Goal: Task Accomplishment & Management: Use online tool/utility

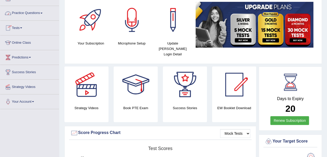
click at [20, 12] on link "Practice Questions" at bounding box center [29, 12] width 59 height 13
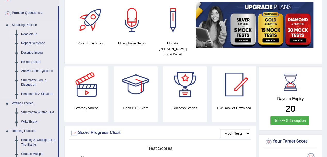
click at [25, 34] on link "Read Aloud" at bounding box center [38, 34] width 39 height 9
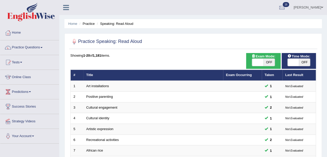
click at [304, 62] on span "OFF" at bounding box center [304, 62] width 11 height 7
checkbox input "true"
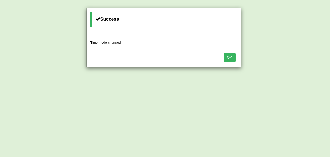
click at [228, 57] on button "OK" at bounding box center [230, 57] width 12 height 9
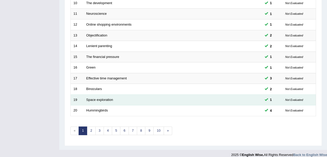
scroll to position [182, 0]
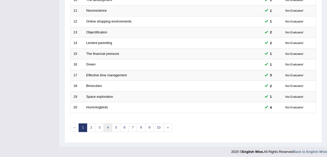
click at [109, 125] on link "4" at bounding box center [108, 127] width 9 height 9
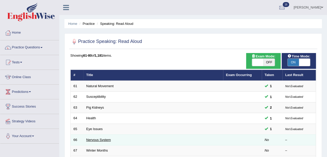
click at [99, 138] on link "Nervous System" at bounding box center [98, 140] width 25 height 4
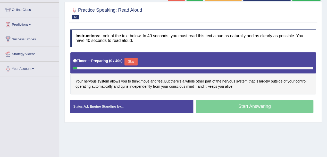
scroll to position [69, 0]
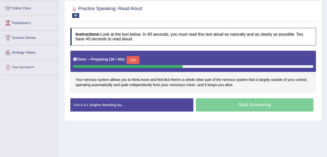
click at [139, 59] on button "Skip" at bounding box center [133, 60] width 13 height 8
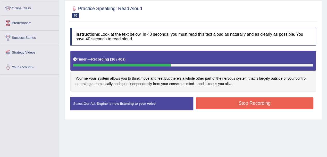
click at [238, 102] on button "Stop Recording" at bounding box center [255, 103] width 118 height 12
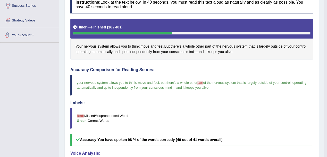
scroll to position [0, 0]
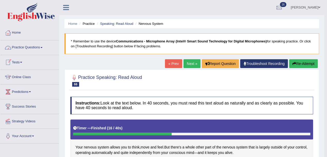
click at [19, 61] on link "Tests" at bounding box center [29, 61] width 59 height 13
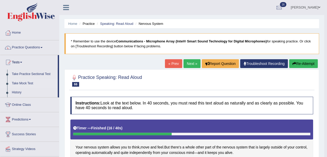
click at [23, 82] on link "Take Mock Test" at bounding box center [34, 83] width 48 height 9
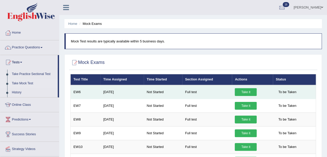
click at [250, 91] on link "Take it" at bounding box center [246, 92] width 22 height 8
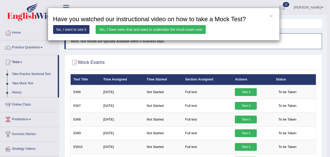
click at [273, 15] on div "× Have you watched our instructional video on how to take a Mock Test? No, I wa…" at bounding box center [164, 24] width 232 height 33
click at [270, 15] on button "×" at bounding box center [271, 15] width 3 height 5
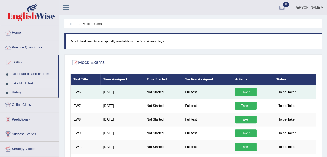
click at [243, 91] on link "Take it" at bounding box center [246, 92] width 22 height 8
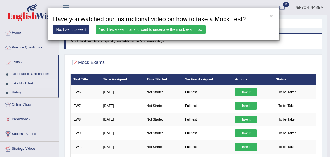
click at [152, 29] on link "Yes, I have seen that and want to undertake the mock exam now" at bounding box center [151, 29] width 110 height 9
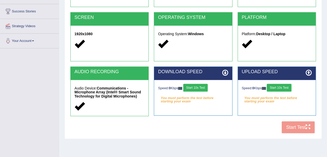
scroll to position [103, 0]
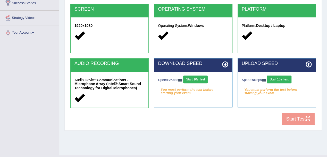
click at [196, 79] on button "Start 10s Test" at bounding box center [195, 79] width 25 height 8
click at [283, 78] on button "Start 10s Test" at bounding box center [279, 79] width 25 height 8
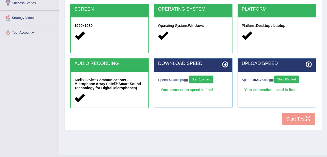
click at [287, 78] on button "Start 10s Test" at bounding box center [287, 79] width 25 height 8
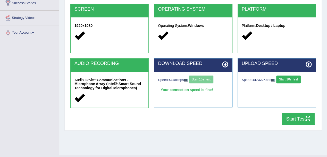
click at [287, 78] on button "Start 10s Test" at bounding box center [289, 79] width 25 height 8
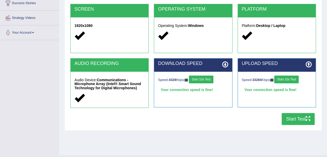
click at [295, 117] on button "Start Test" at bounding box center [298, 119] width 33 height 12
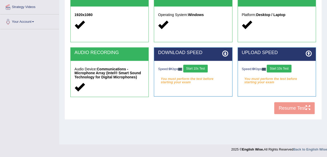
scroll to position [103, 0]
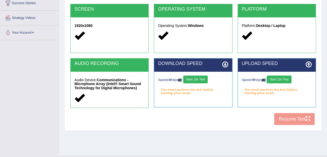
click at [200, 80] on button "Start 10s Test" at bounding box center [195, 79] width 25 height 8
click at [284, 79] on button "Start 10s Test" at bounding box center [279, 79] width 25 height 8
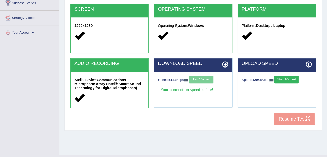
click at [288, 78] on button "Start 10s Test" at bounding box center [287, 79] width 25 height 8
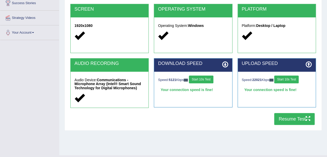
click at [292, 119] on button "Resume Test" at bounding box center [295, 119] width 41 height 12
click at [302, 119] on button "Resume Test" at bounding box center [295, 119] width 41 height 12
click at [287, 118] on button "Resume Test" at bounding box center [295, 119] width 41 height 12
